Goal: Task Accomplishment & Management: Manage account settings

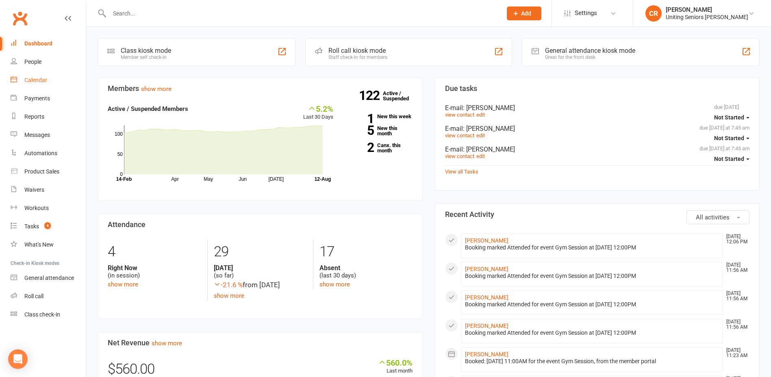
click at [32, 82] on div "Calendar" at bounding box center [35, 80] width 23 height 7
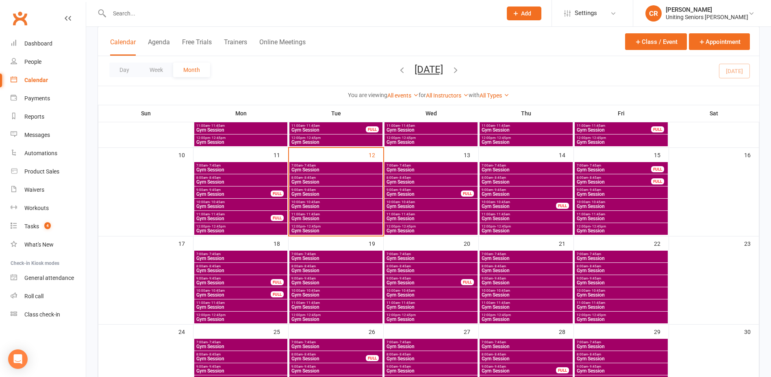
scroll to position [203, 0]
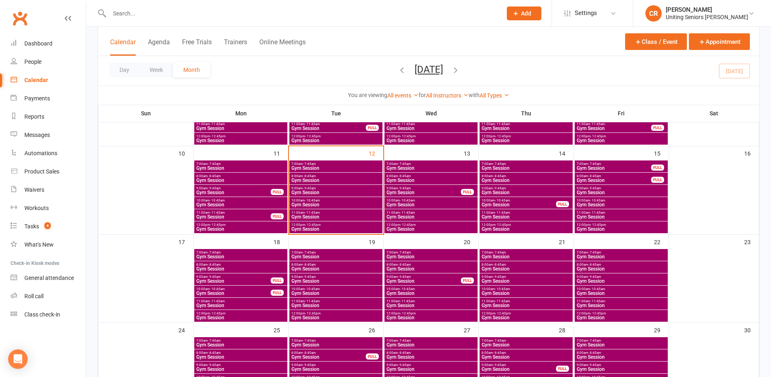
click at [314, 193] on span "Gym Session" at bounding box center [336, 192] width 90 height 5
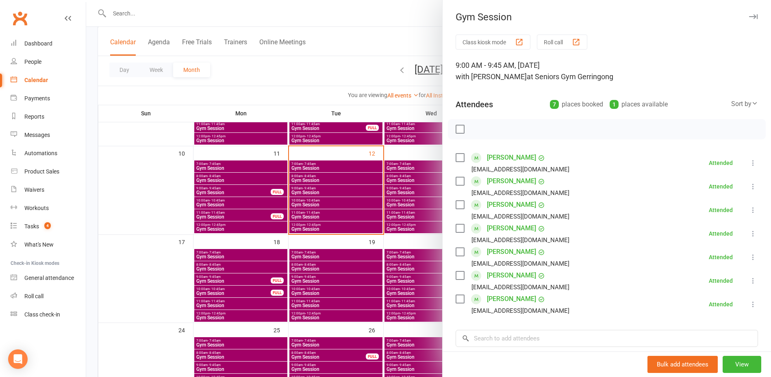
click at [315, 203] on div at bounding box center [428, 188] width 685 height 377
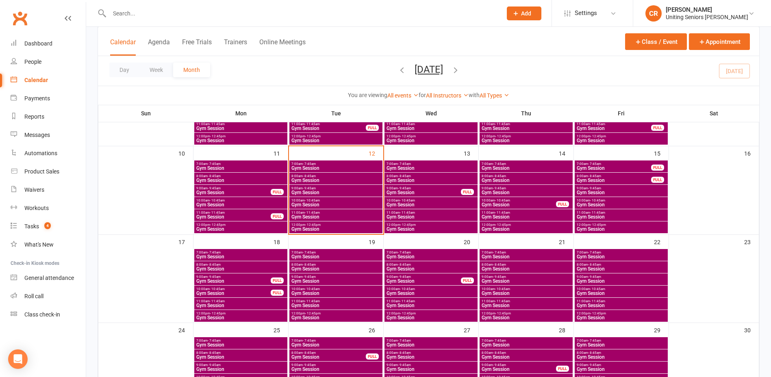
click at [315, 216] on span "Gym Session" at bounding box center [336, 217] width 90 height 5
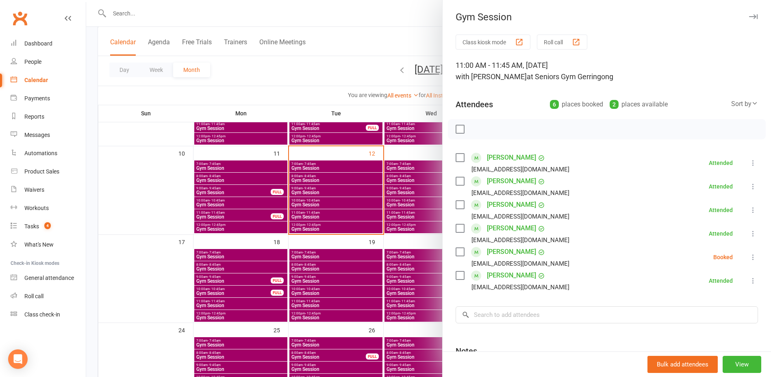
click at [314, 228] on div at bounding box center [428, 188] width 685 height 377
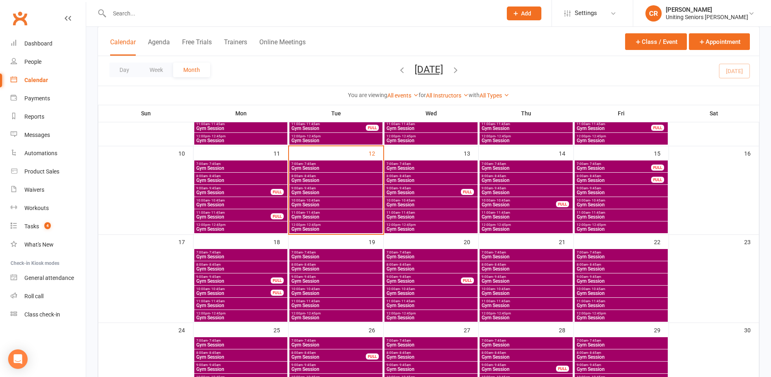
click at [317, 209] on div "11:00am - 11:45am Gym Session" at bounding box center [335, 215] width 93 height 12
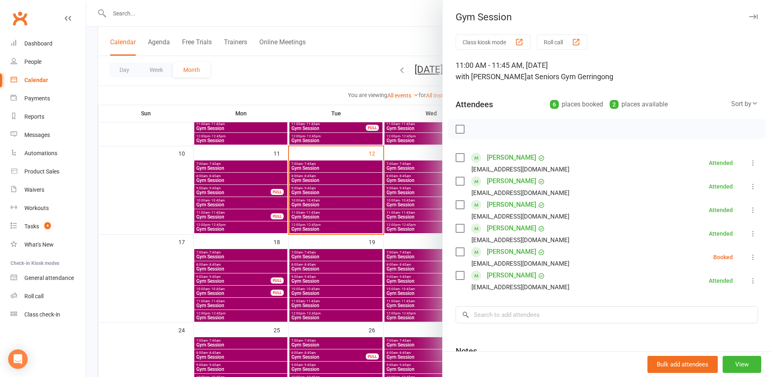
click at [456, 255] on label at bounding box center [460, 252] width 8 height 8
click at [474, 128] on icon "button" at bounding box center [477, 129] width 9 height 9
click at [310, 229] on div at bounding box center [428, 188] width 685 height 377
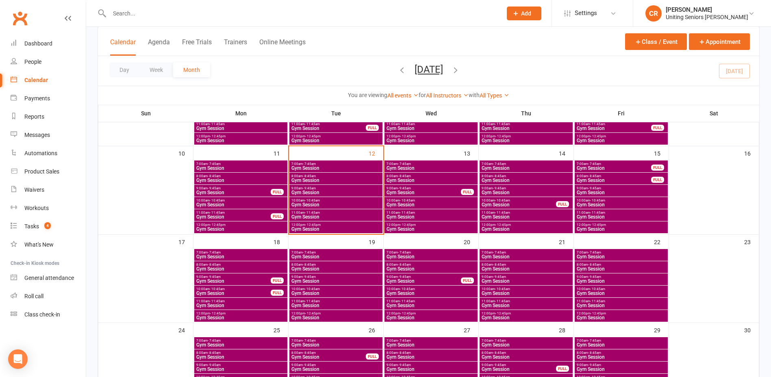
click at [310, 226] on span "- 12:45pm" at bounding box center [312, 225] width 15 height 4
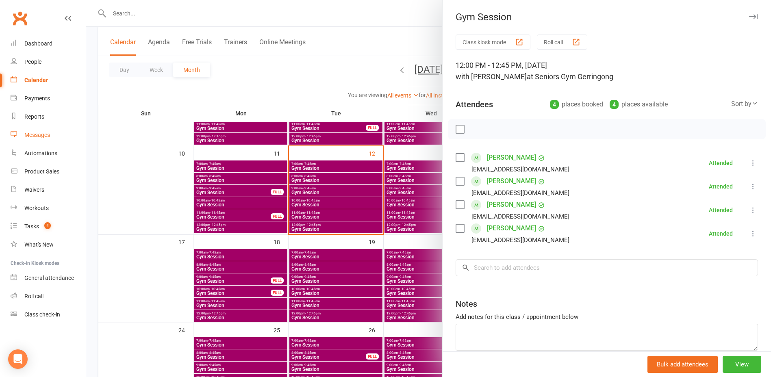
click at [31, 136] on div "Messages" at bounding box center [37, 135] width 26 height 7
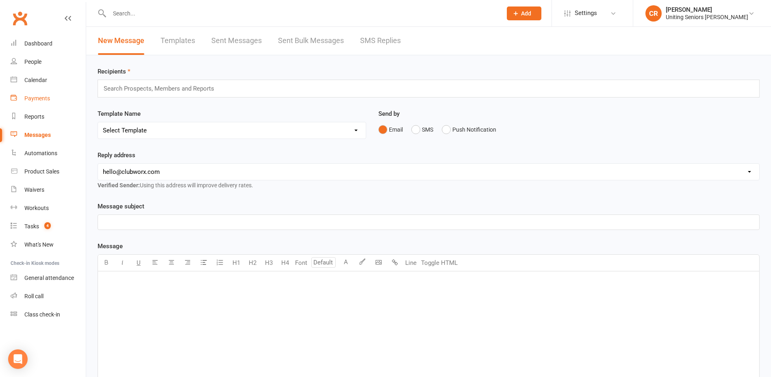
click at [29, 99] on div "Payments" at bounding box center [37, 98] width 26 height 7
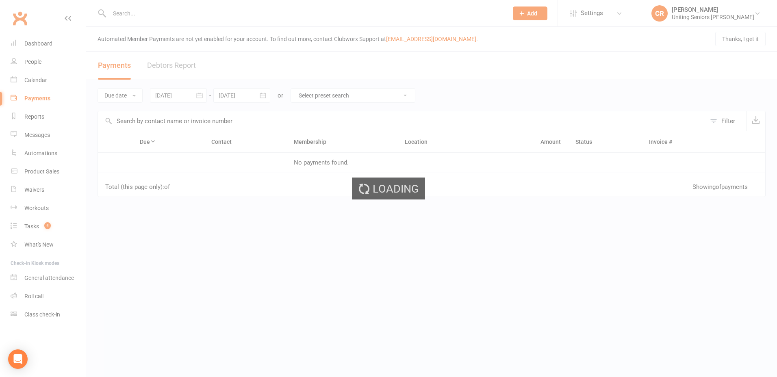
click at [29, 114] on div "Loading" at bounding box center [388, 188] width 777 height 377
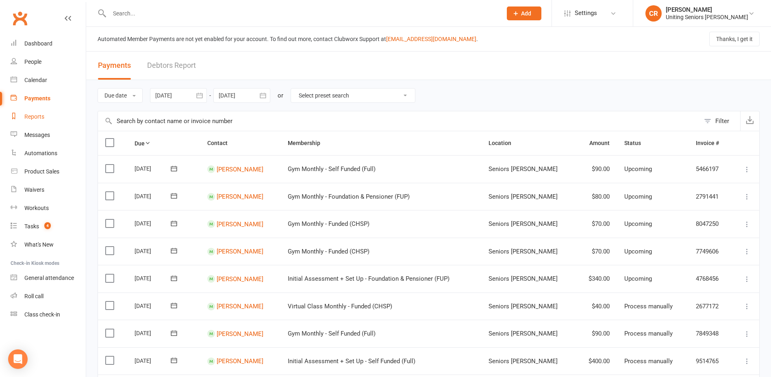
click at [29, 114] on div "Reports" at bounding box center [34, 116] width 20 height 7
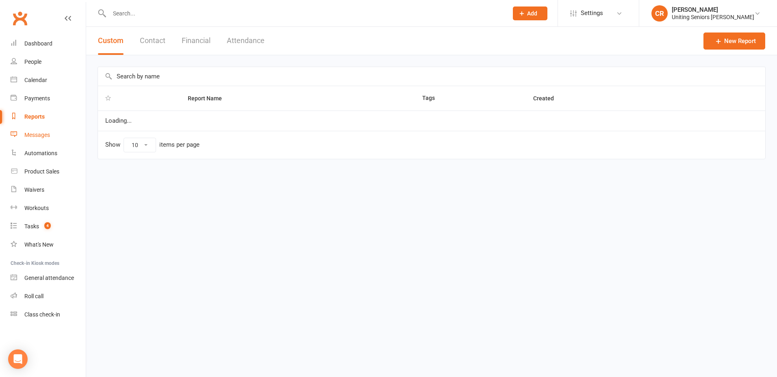
select select "50"
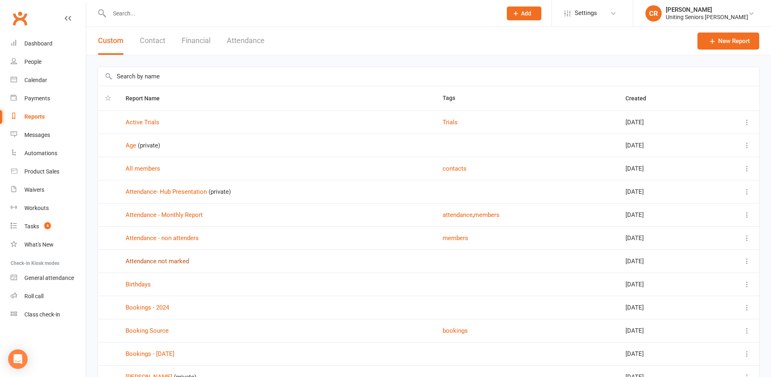
click at [180, 263] on link "Attendance not marked" at bounding box center [157, 261] width 63 height 7
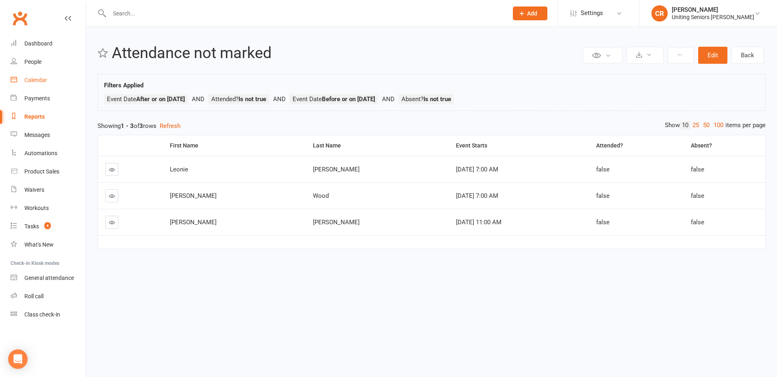
click at [39, 78] on div "Calendar" at bounding box center [35, 80] width 23 height 7
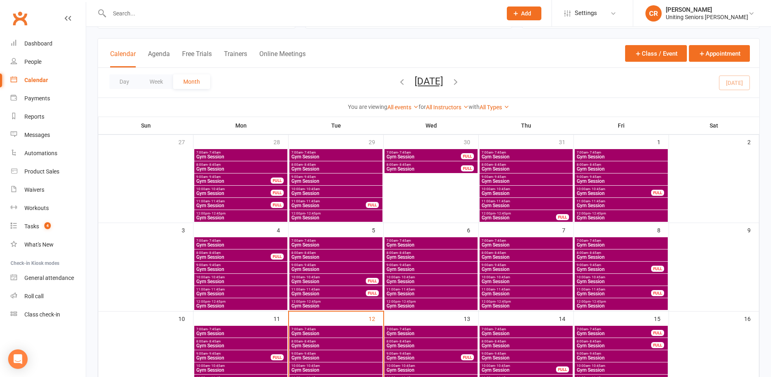
scroll to position [81, 0]
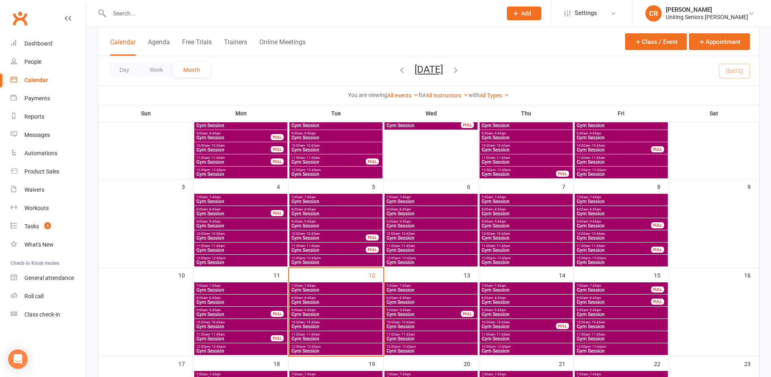
click at [306, 290] on span "Gym Session" at bounding box center [336, 290] width 90 height 5
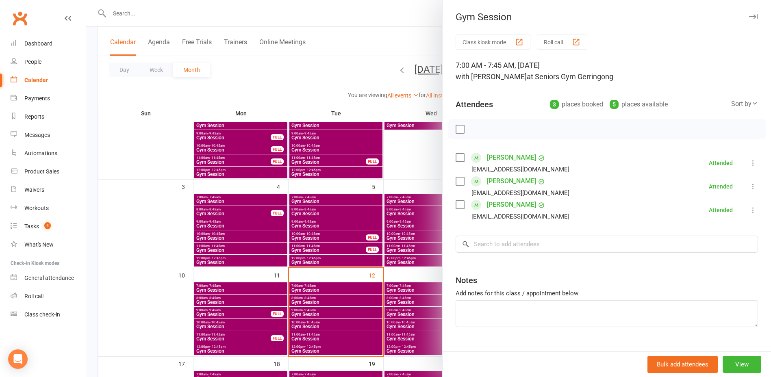
click at [362, 317] on div at bounding box center [428, 188] width 685 height 377
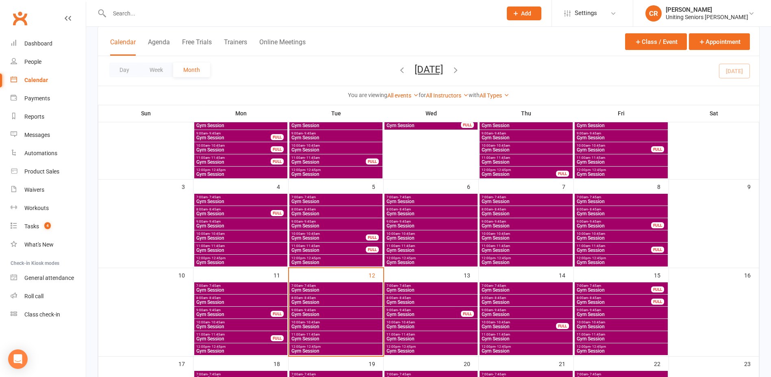
click at [211, 286] on span "- 7:45am" at bounding box center [214, 286] width 13 height 4
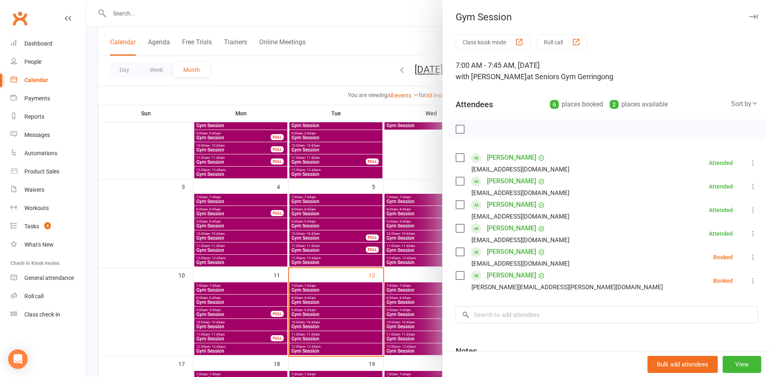
click at [460, 129] on label at bounding box center [460, 129] width 8 height 8
click at [474, 125] on icon "button" at bounding box center [477, 129] width 9 height 9
click at [305, 301] on div at bounding box center [428, 188] width 685 height 377
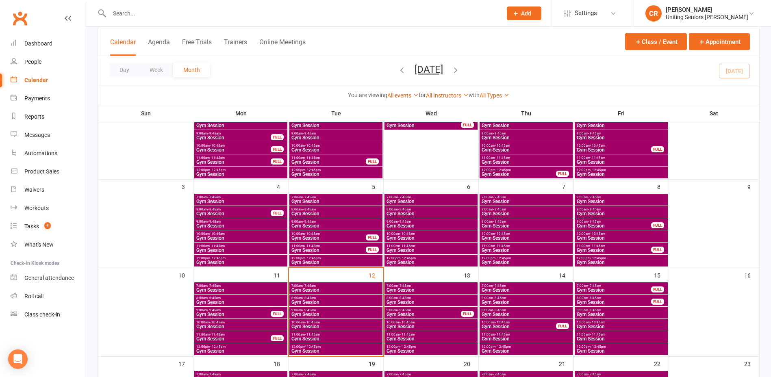
click at [305, 301] on span "Gym Session" at bounding box center [336, 302] width 90 height 5
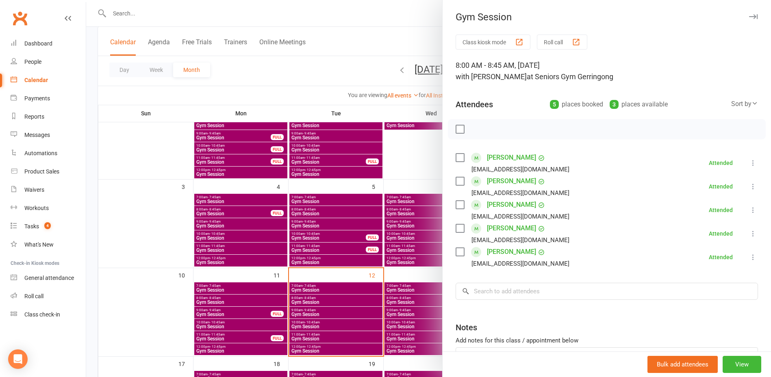
click at [308, 315] on div at bounding box center [428, 188] width 685 height 377
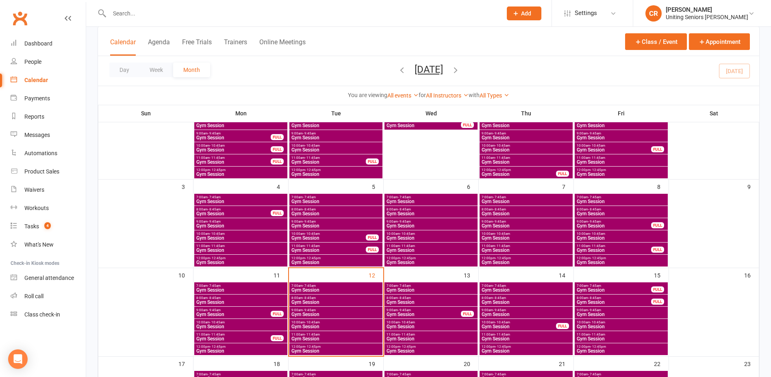
click at [308, 315] on span "Gym Session" at bounding box center [336, 314] width 90 height 5
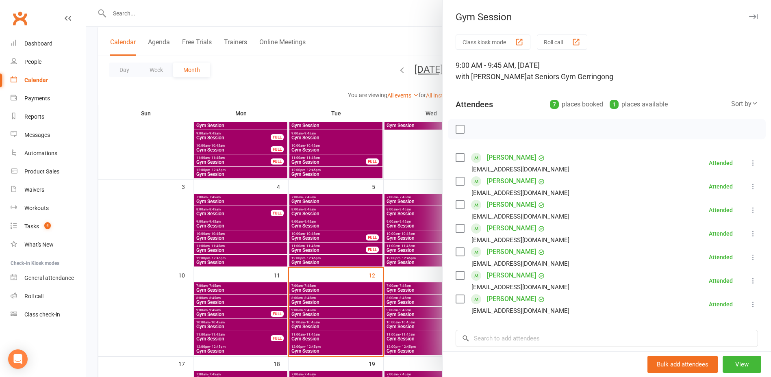
click at [308, 327] on div at bounding box center [428, 188] width 685 height 377
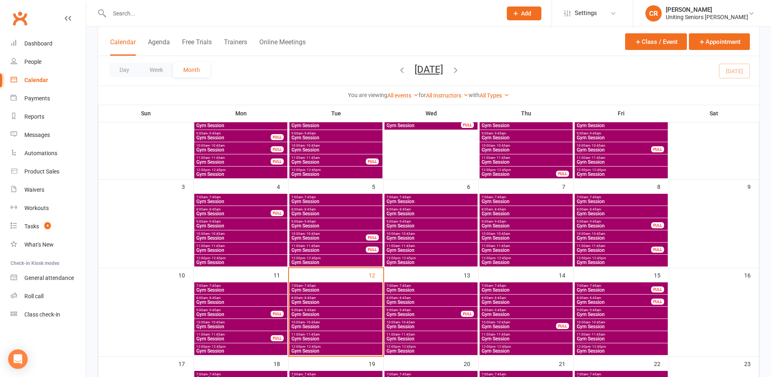
click at [308, 327] on span "Gym Session" at bounding box center [336, 326] width 90 height 5
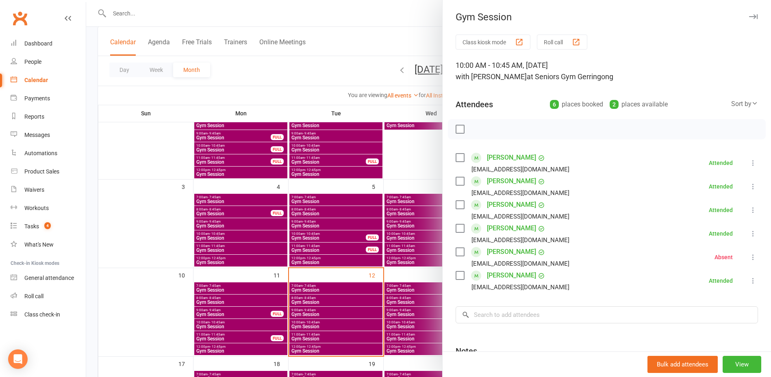
click at [307, 345] on div at bounding box center [428, 188] width 685 height 377
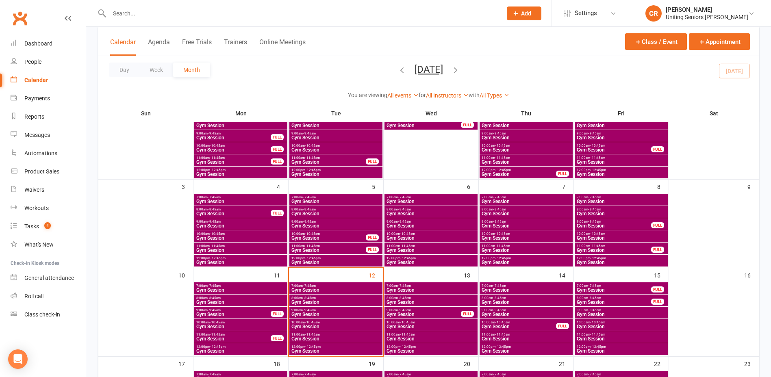
click at [308, 337] on span "Gym Session" at bounding box center [336, 338] width 90 height 5
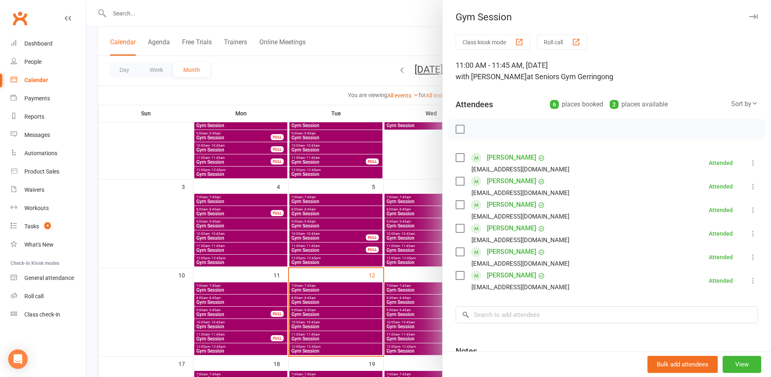
click at [306, 350] on div at bounding box center [428, 188] width 685 height 377
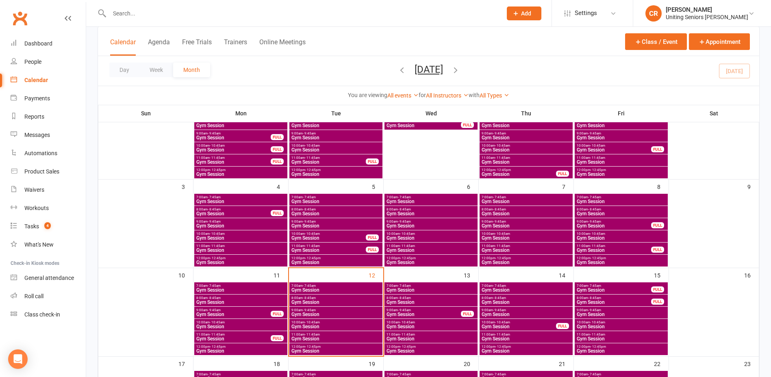
click at [302, 349] on span "Gym Session" at bounding box center [336, 351] width 90 height 5
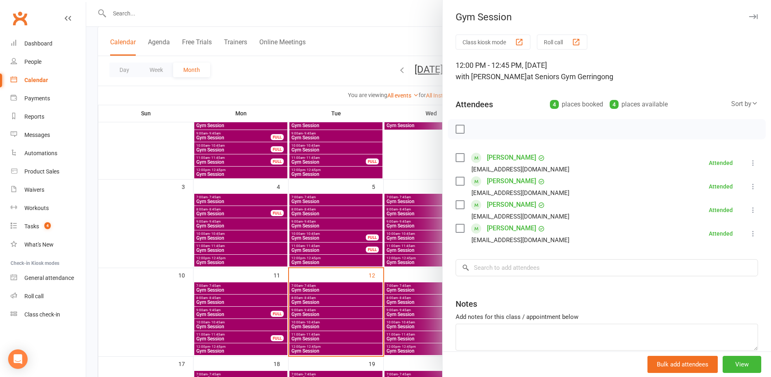
click at [255, 341] on div at bounding box center [428, 188] width 685 height 377
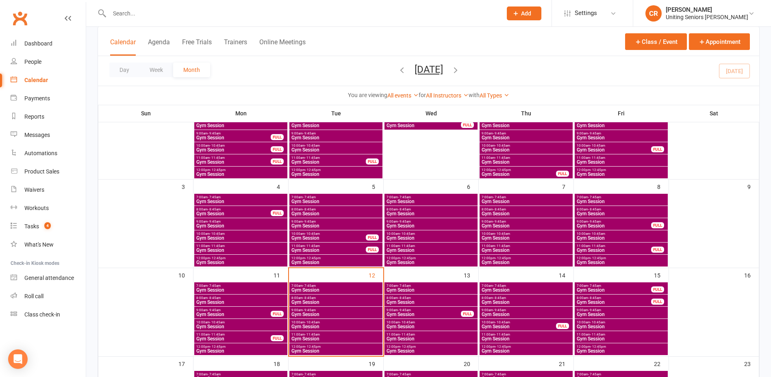
click at [255, 347] on span "12:00pm - 12:45pm" at bounding box center [241, 347] width 90 height 4
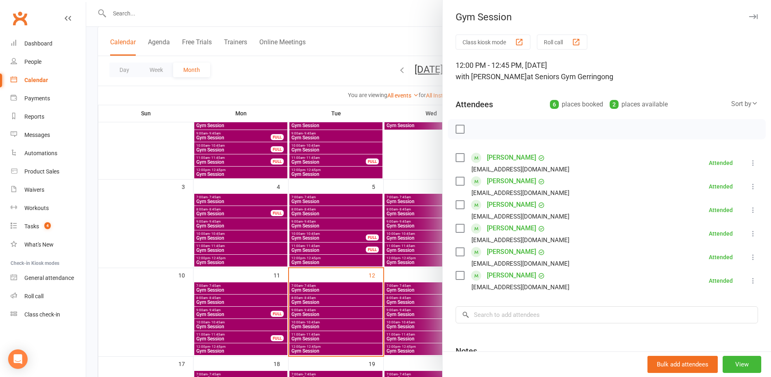
click at [258, 338] on div at bounding box center [428, 188] width 685 height 377
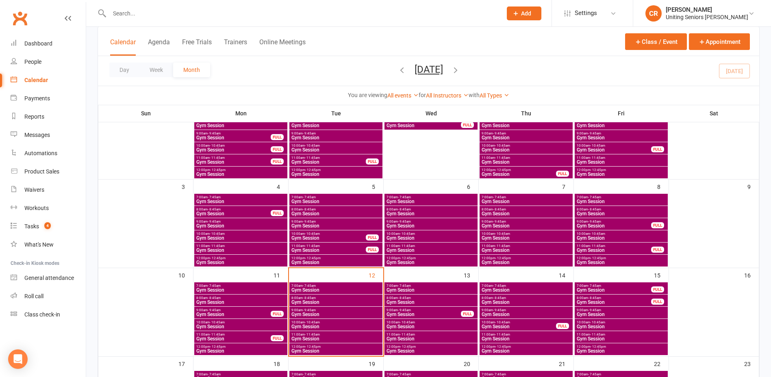
click at [258, 334] on span "11:00am - 11:45am" at bounding box center [233, 335] width 75 height 4
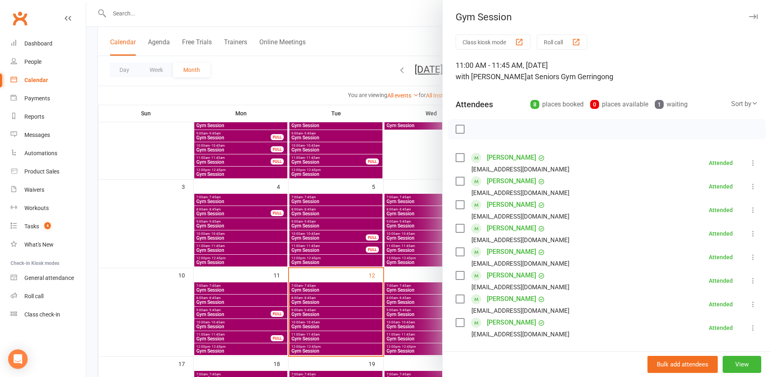
click at [261, 321] on div at bounding box center [428, 188] width 685 height 377
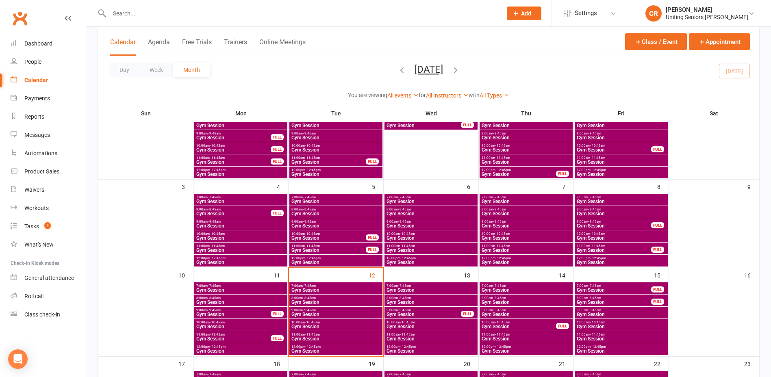
click at [261, 321] on span "10:00am - 10:45am" at bounding box center [241, 323] width 90 height 4
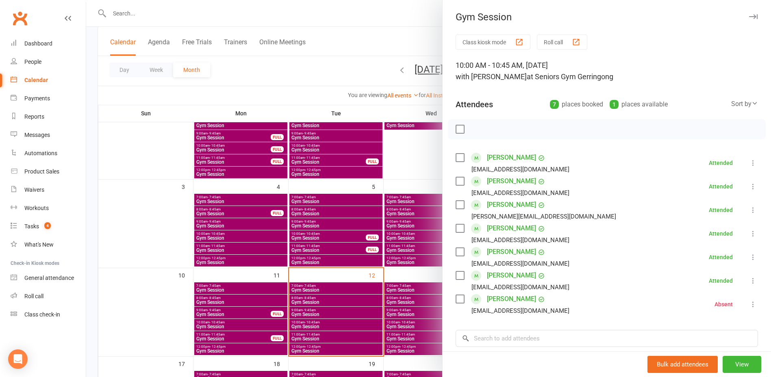
click at [261, 315] on div at bounding box center [428, 188] width 685 height 377
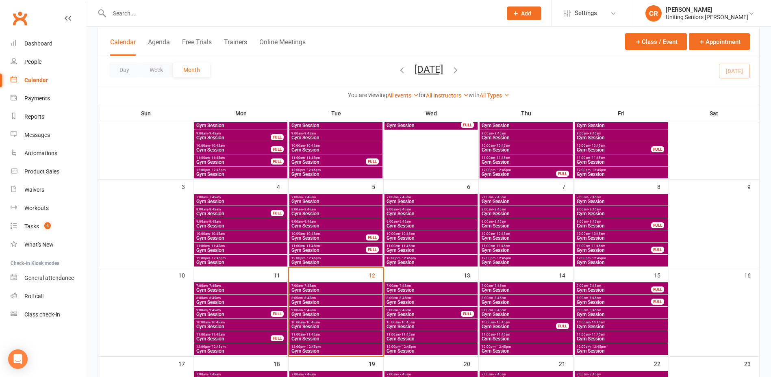
click at [261, 315] on span "Gym Session" at bounding box center [233, 314] width 75 height 5
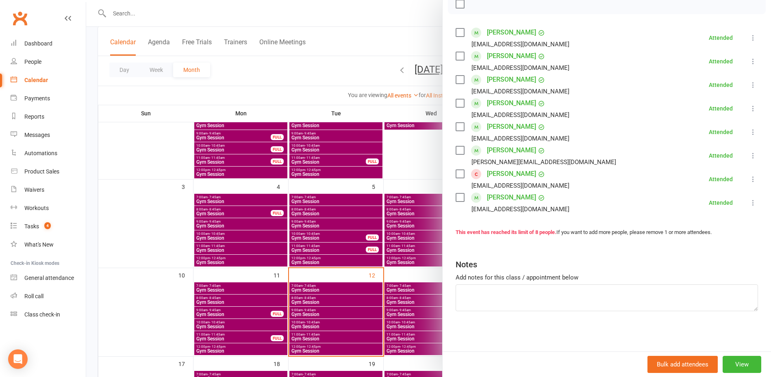
scroll to position [126, 0]
click at [289, 323] on div at bounding box center [428, 188] width 685 height 377
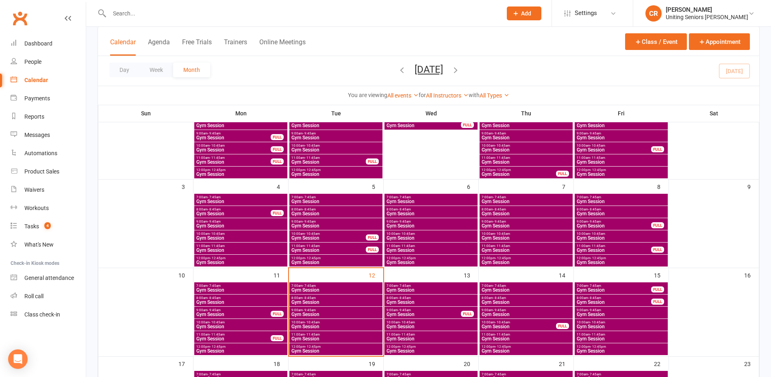
click at [263, 302] on span "Gym Session" at bounding box center [241, 302] width 90 height 5
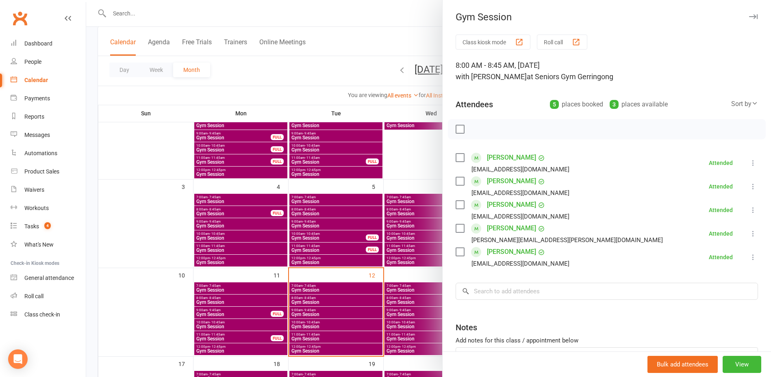
click at [263, 302] on div at bounding box center [428, 188] width 685 height 377
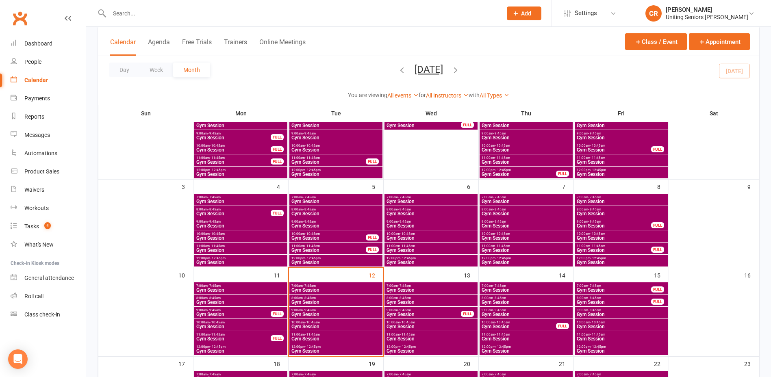
click at [263, 288] on span "Gym Session" at bounding box center [241, 290] width 90 height 5
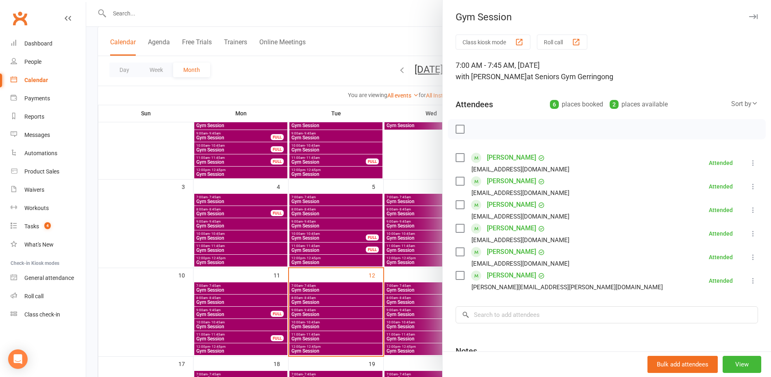
click at [263, 287] on div at bounding box center [428, 188] width 685 height 377
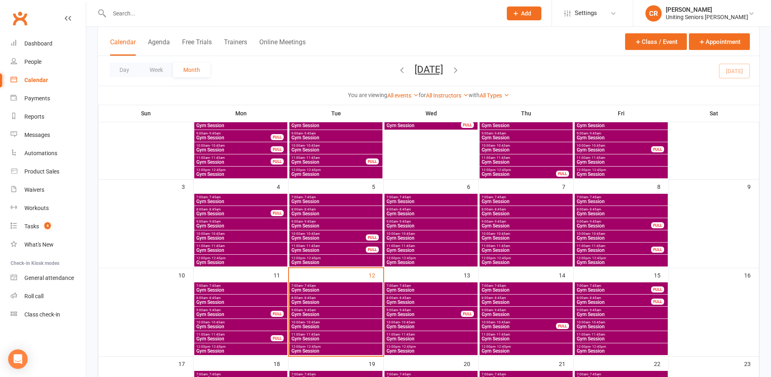
click at [422, 323] on span "10:00am - 10:45am" at bounding box center [431, 323] width 90 height 4
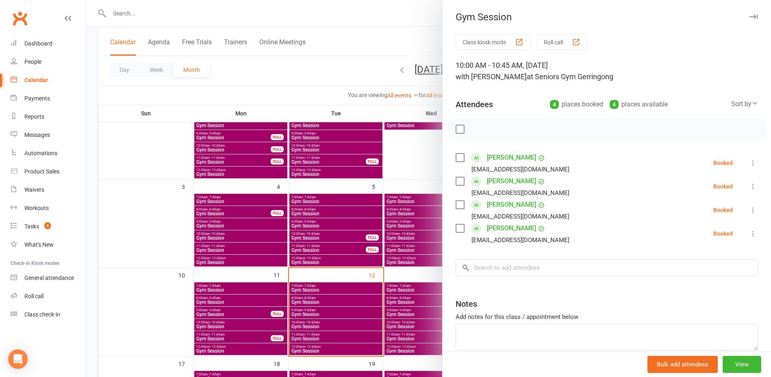
click at [422, 323] on div at bounding box center [428, 188] width 685 height 377
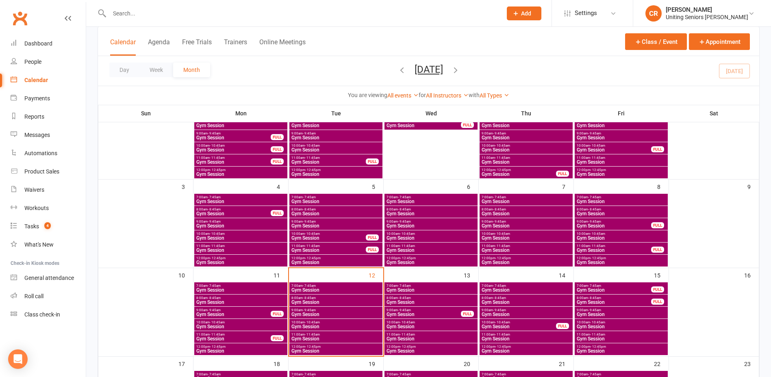
click at [536, 327] on span "Gym Session" at bounding box center [518, 326] width 75 height 5
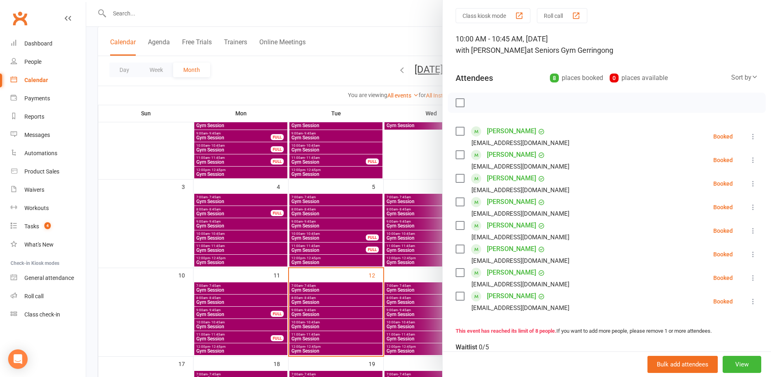
scroll to position [41, 0]
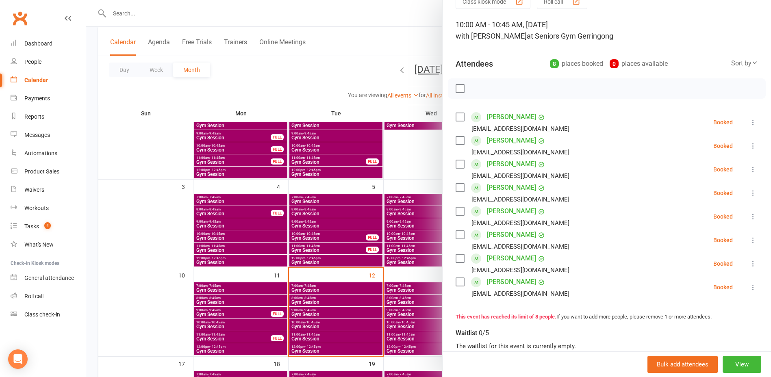
click at [438, 150] on div at bounding box center [428, 188] width 685 height 377
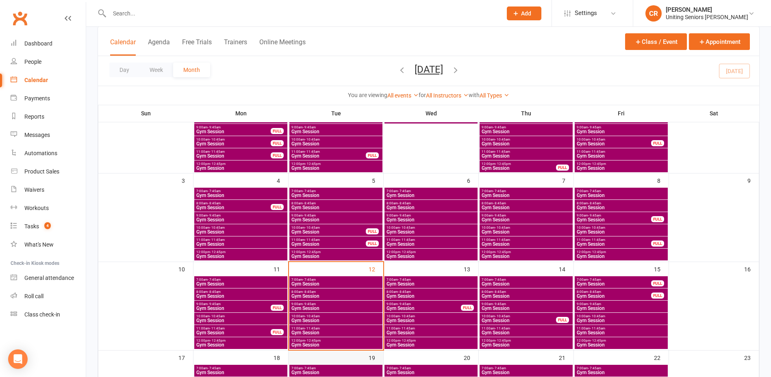
scroll to position [203, 0]
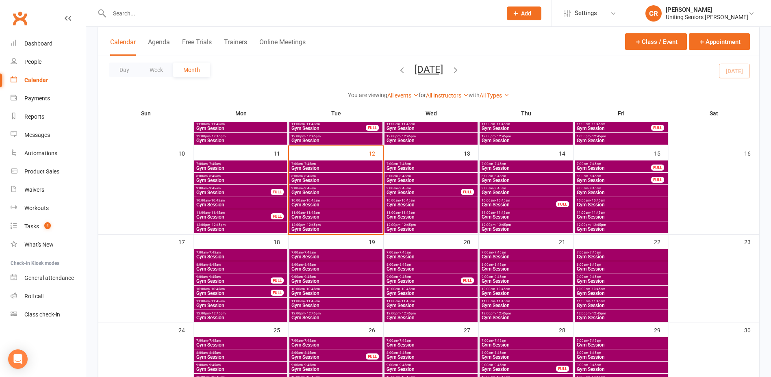
click at [324, 294] on span "Gym Session" at bounding box center [336, 293] width 90 height 5
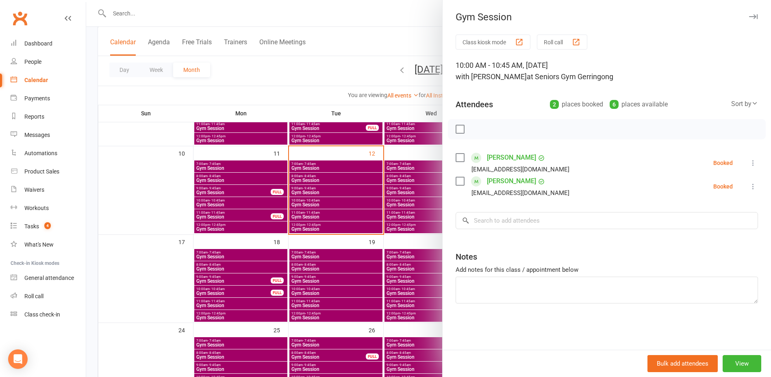
click at [459, 178] on label at bounding box center [460, 181] width 8 height 8
click at [527, 129] on icon "button" at bounding box center [529, 129] width 9 height 9
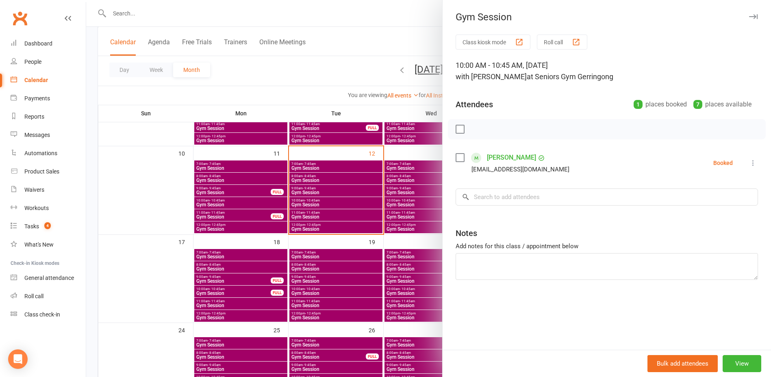
click at [323, 270] on div at bounding box center [428, 188] width 685 height 377
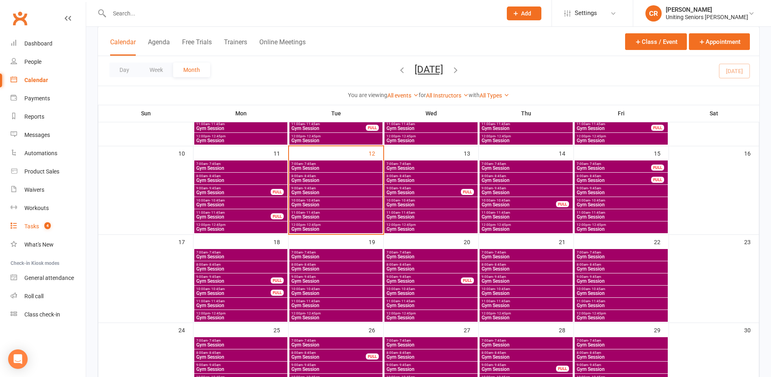
click at [40, 225] on link "Tasks 4" at bounding box center [48, 226] width 75 height 18
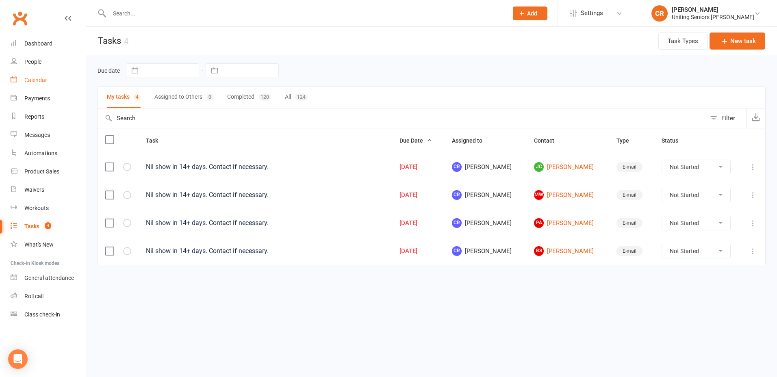
click at [37, 74] on link "Calendar" at bounding box center [48, 80] width 75 height 18
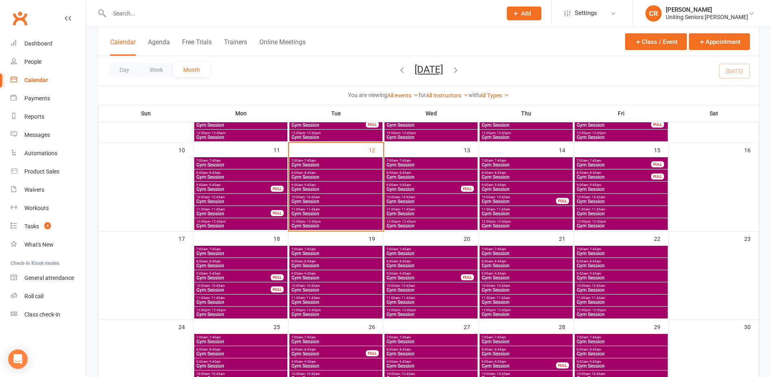
scroll to position [203, 0]
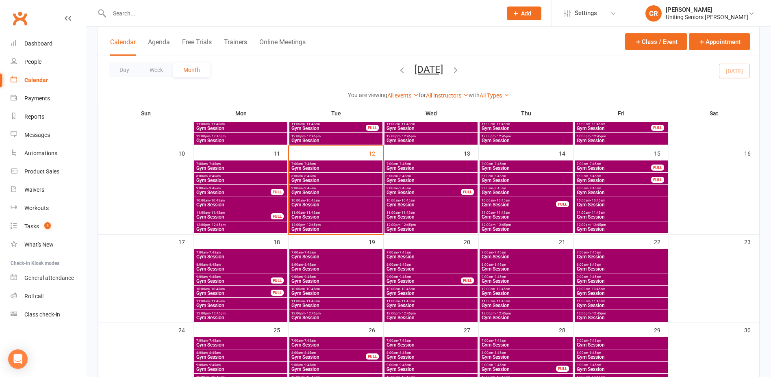
click at [319, 225] on span "- 12:45pm" at bounding box center [312, 225] width 15 height 4
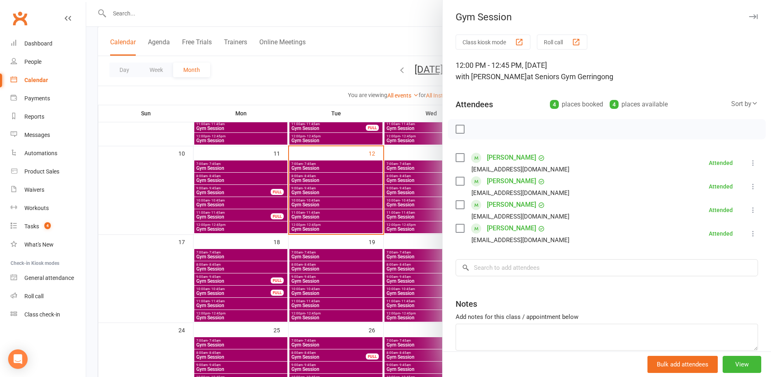
click at [256, 236] on div at bounding box center [428, 188] width 685 height 377
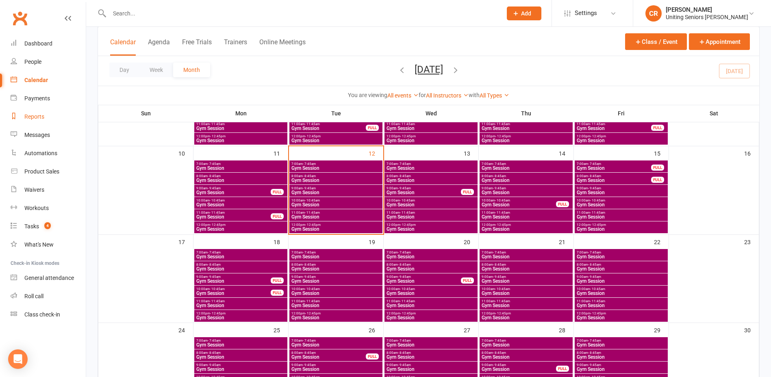
click at [39, 119] on div "Reports" at bounding box center [34, 116] width 20 height 7
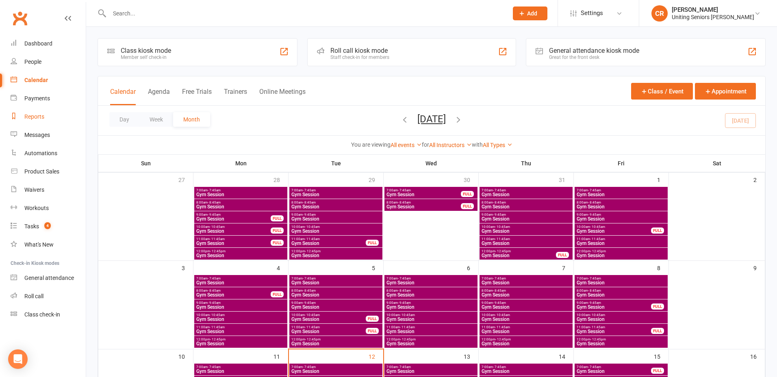
select select "50"
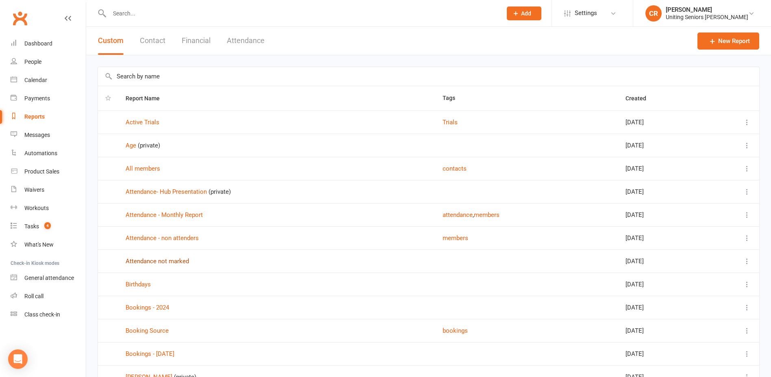
click at [159, 260] on link "Attendance not marked" at bounding box center [157, 261] width 63 height 7
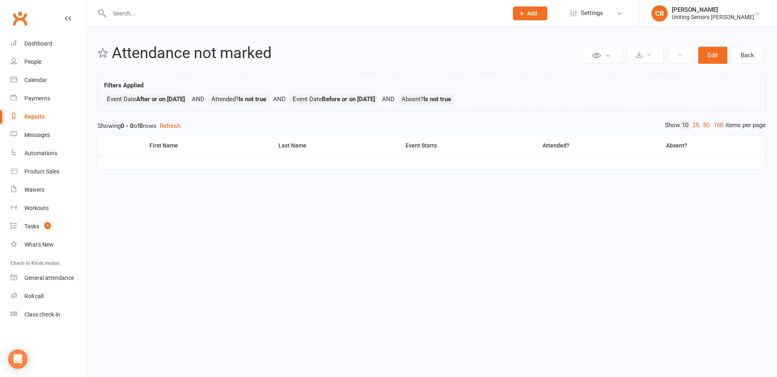
click at [32, 123] on link "Reports" at bounding box center [48, 117] width 75 height 18
select select "50"
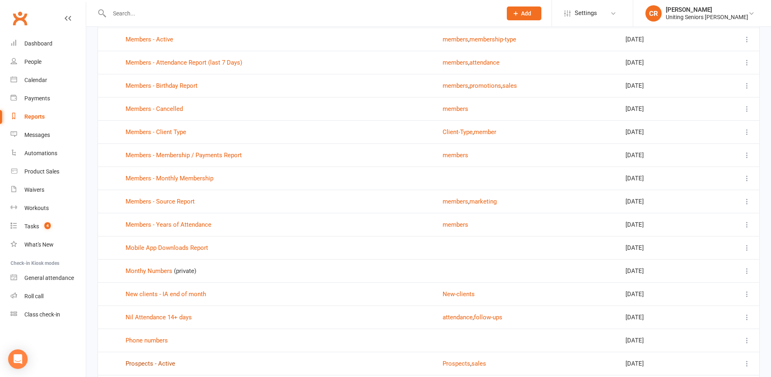
scroll to position [894, 0]
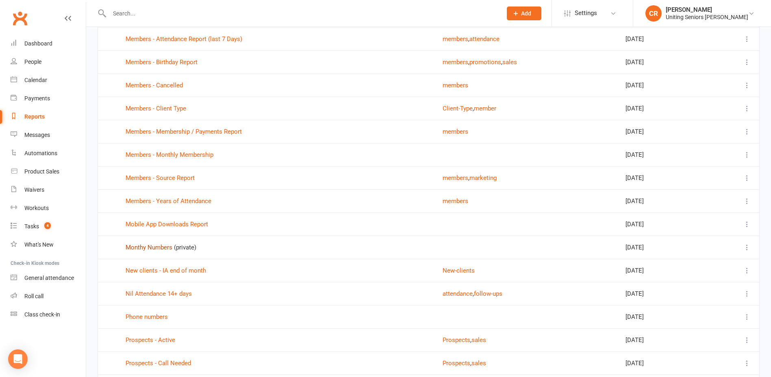
click at [165, 245] on link "Monthy Numbers" at bounding box center [149, 247] width 47 height 7
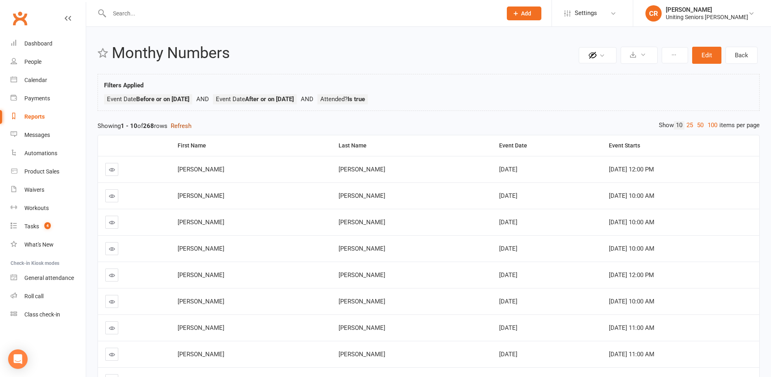
click at [191, 126] on button "Refresh" at bounding box center [181, 126] width 21 height 10
